Goal: Find specific page/section: Find specific page/section

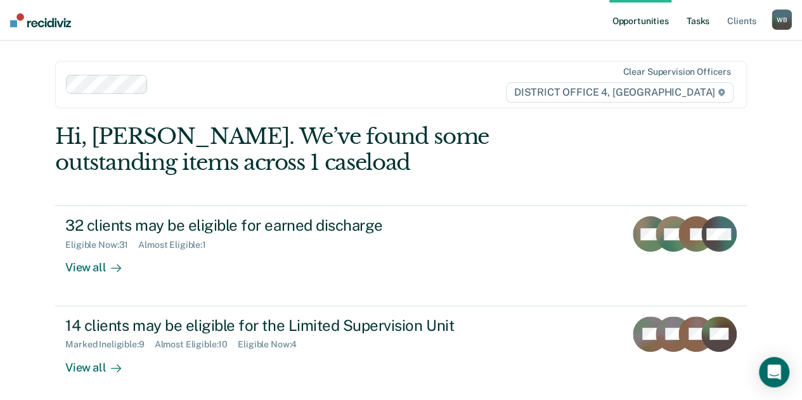
click at [701, 22] on link "Tasks" at bounding box center [698, 20] width 28 height 41
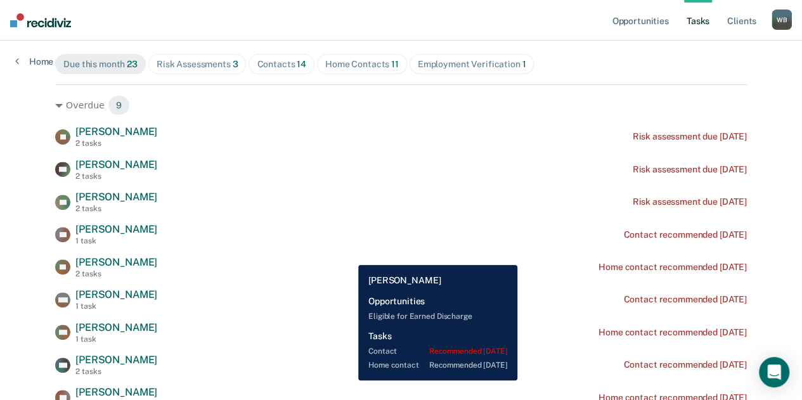
scroll to position [141, 0]
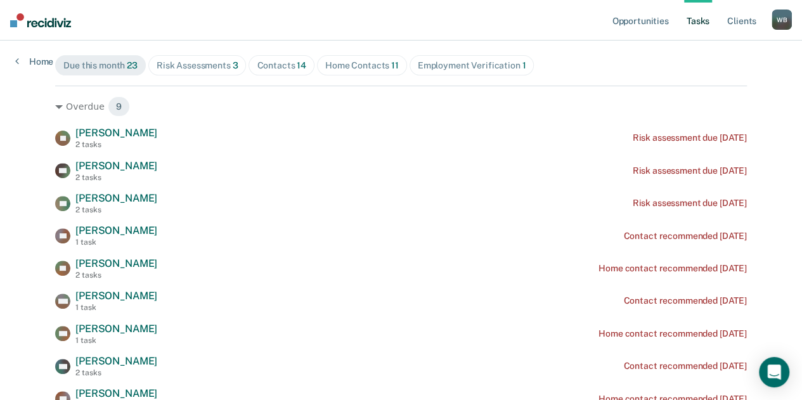
click at [264, 60] on div "Contacts 14" at bounding box center [281, 65] width 49 height 11
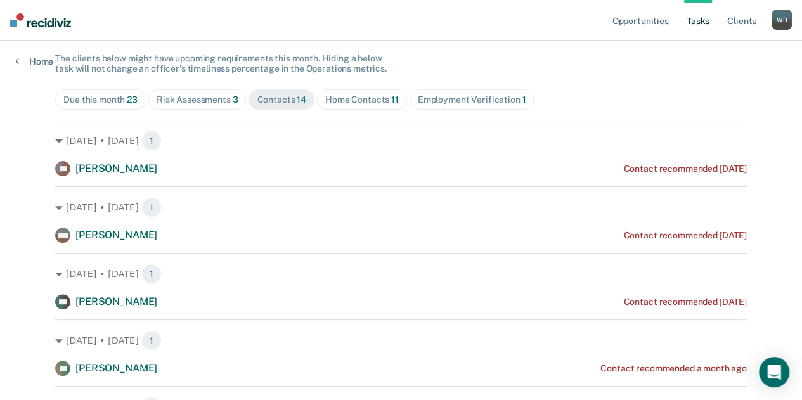
scroll to position [107, 0]
click at [365, 105] on span "Home Contacts 11" at bounding box center [362, 99] width 90 height 20
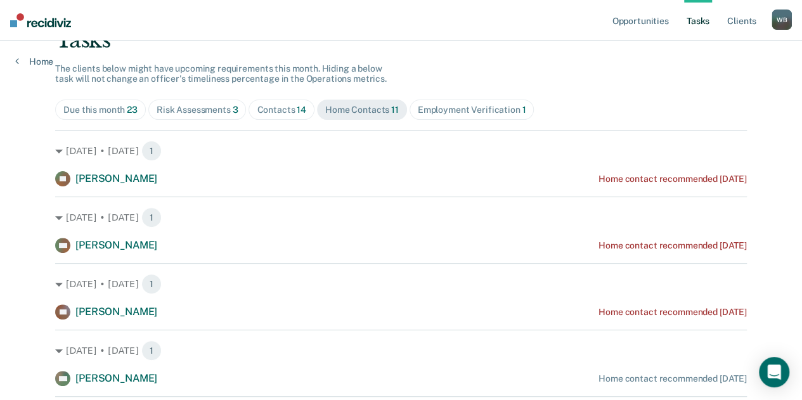
scroll to position [97, 0]
click at [205, 102] on span "Risk Assessments 3" at bounding box center [197, 109] width 98 height 20
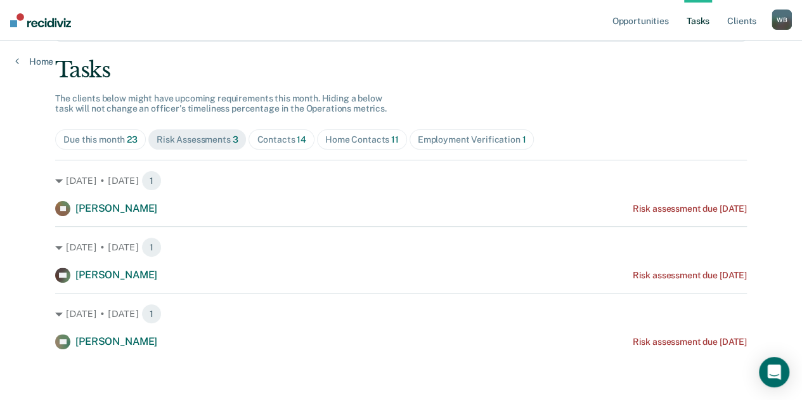
scroll to position [66, 0]
click at [434, 148] on span "Employment Verification 1" at bounding box center [471, 140] width 125 height 20
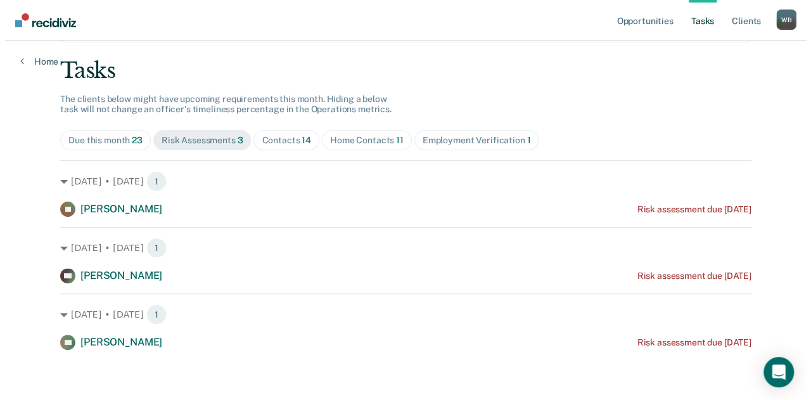
scroll to position [0, 0]
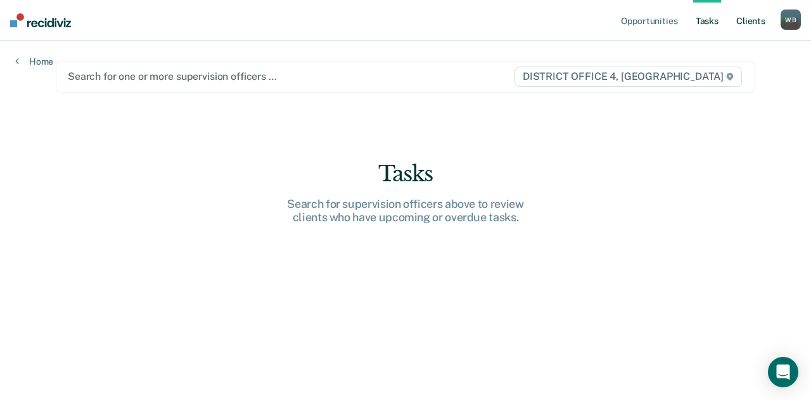
click at [752, 20] on link "Client s" at bounding box center [751, 20] width 34 height 41
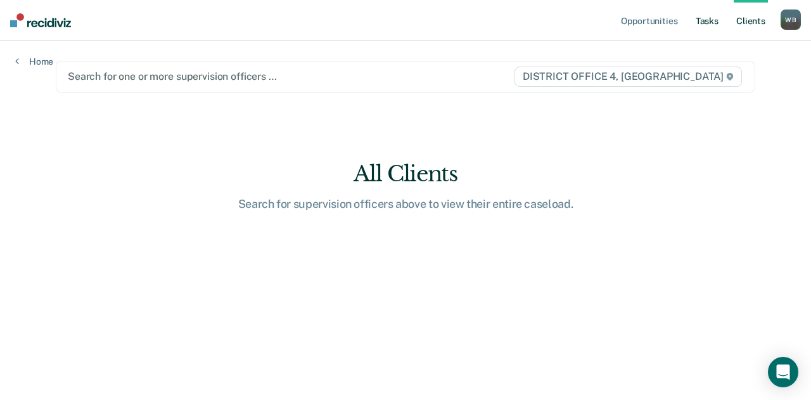
click at [714, 20] on link "Tasks" at bounding box center [707, 20] width 28 height 41
